Goal: Navigation & Orientation: Find specific page/section

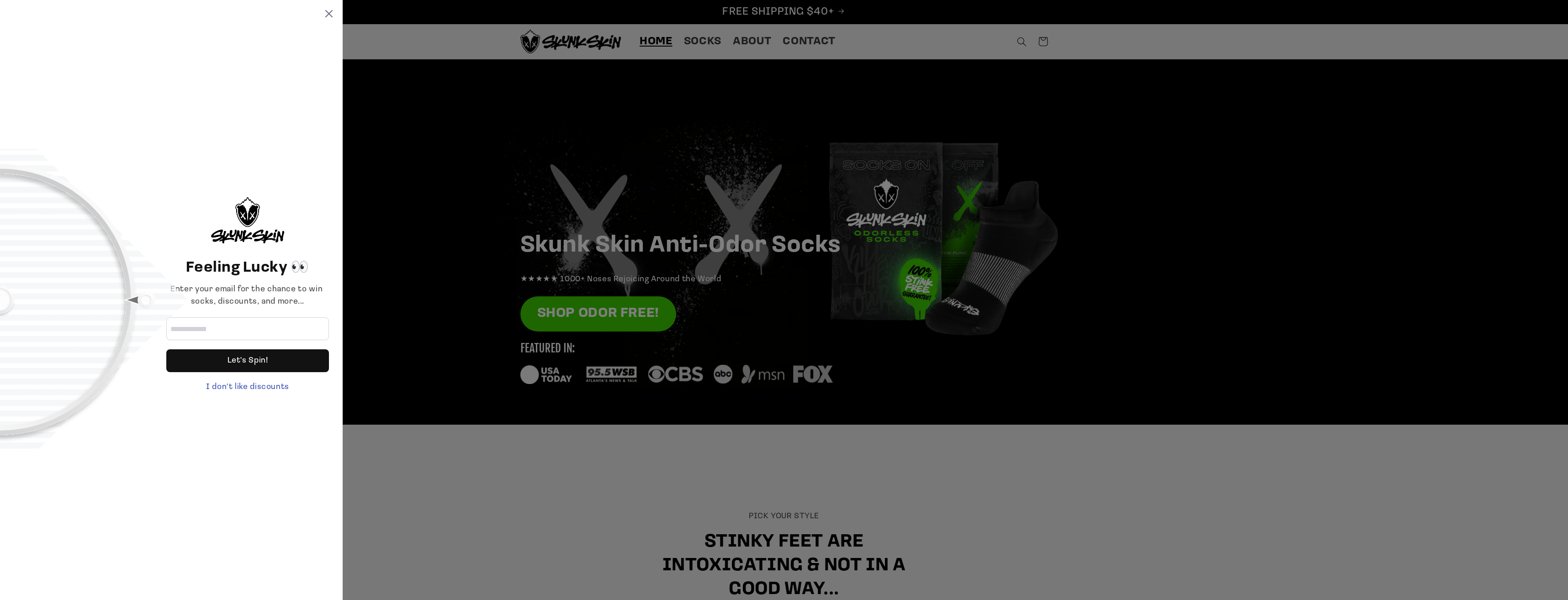
click at [707, 43] on div "Feeling Lucky 👀 Enter your email for the chance to win socks, discounts, and mo…" at bounding box center [784, 300] width 1568 height 600
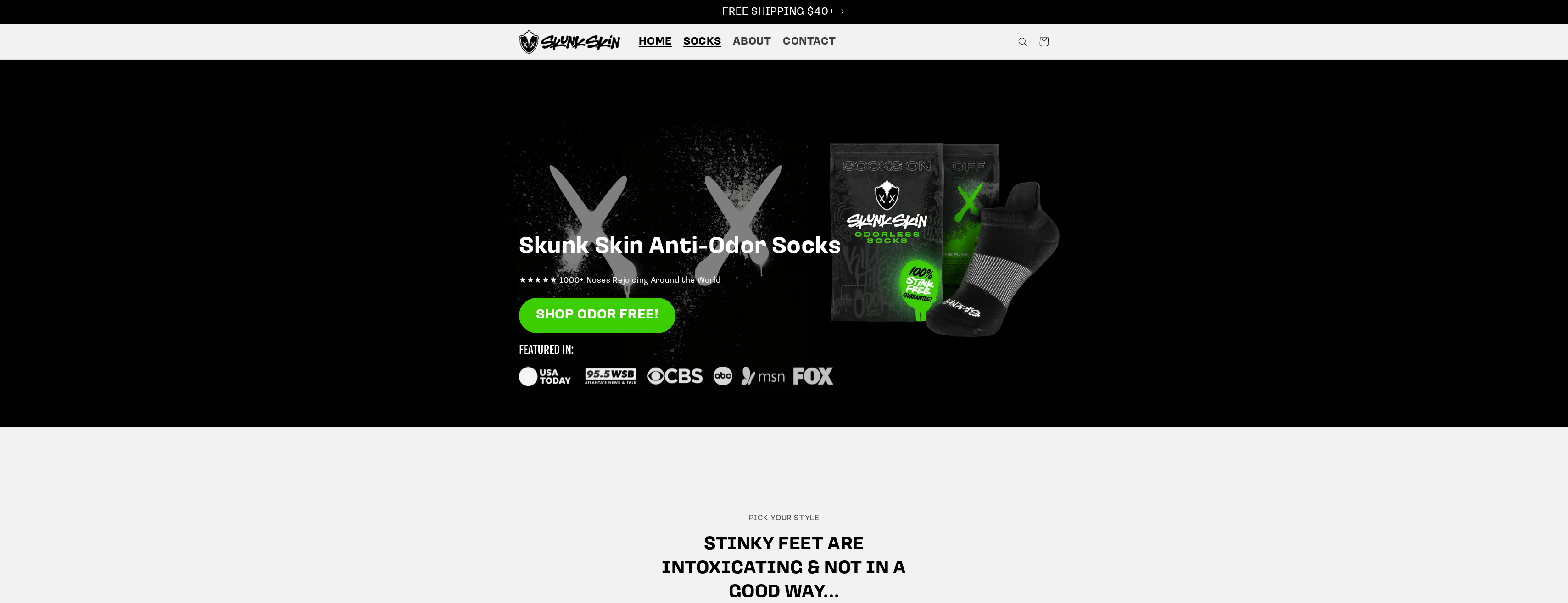
click at [705, 40] on span "Socks" at bounding box center [702, 42] width 38 height 14
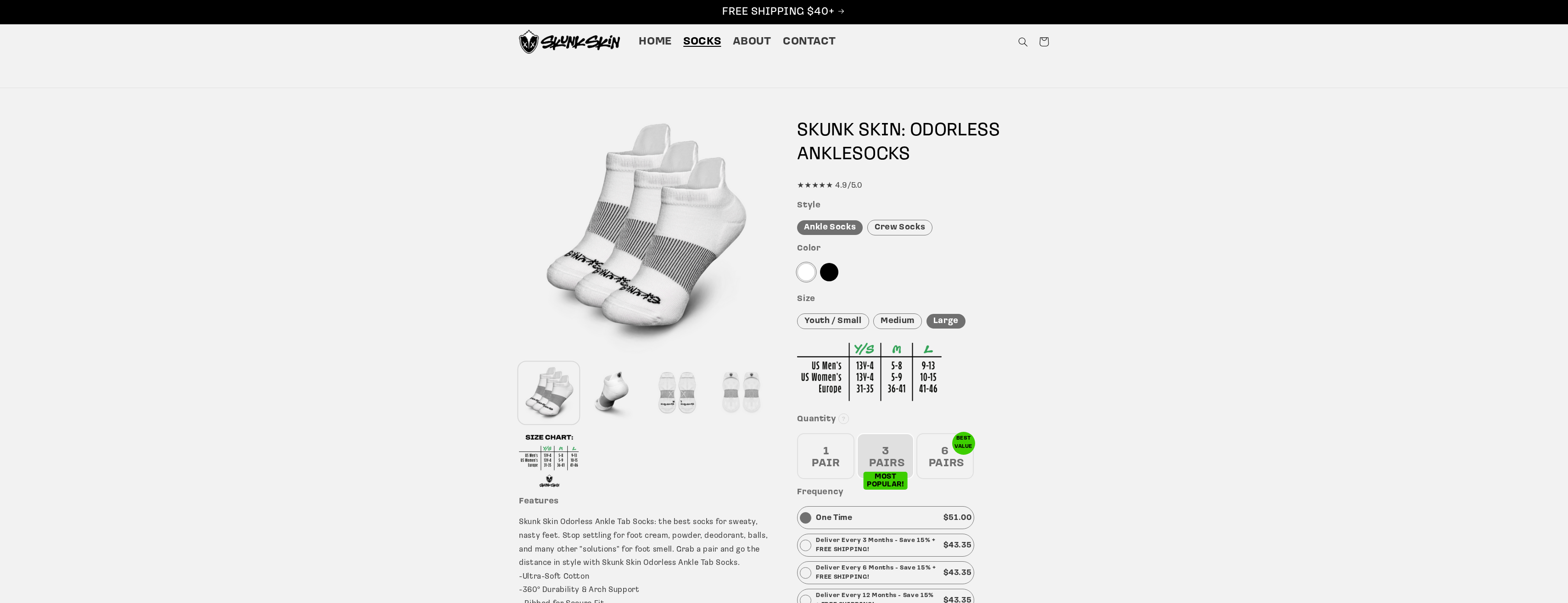
click at [678, 399] on div at bounding box center [677, 393] width 60 height 61
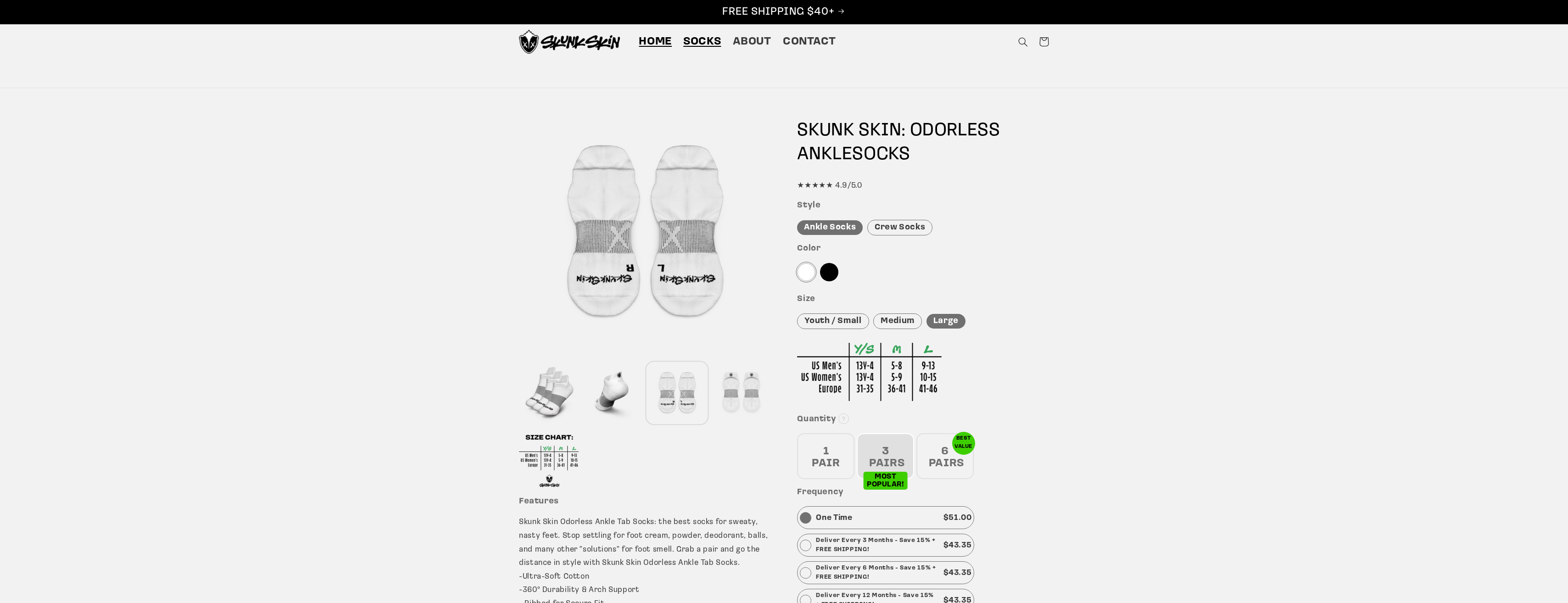
click at [651, 44] on span "Home" at bounding box center [655, 42] width 33 height 14
